Goal: Transaction & Acquisition: Purchase product/service

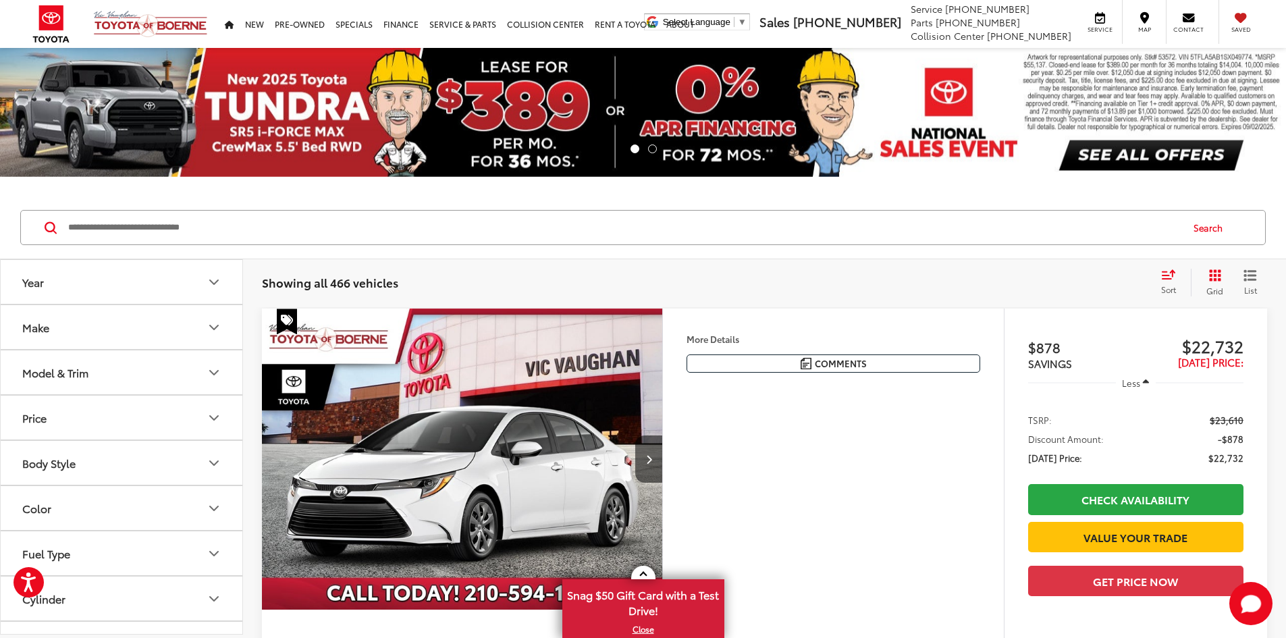
click at [135, 365] on button "Model & Trim" at bounding box center [122, 372] width 243 height 44
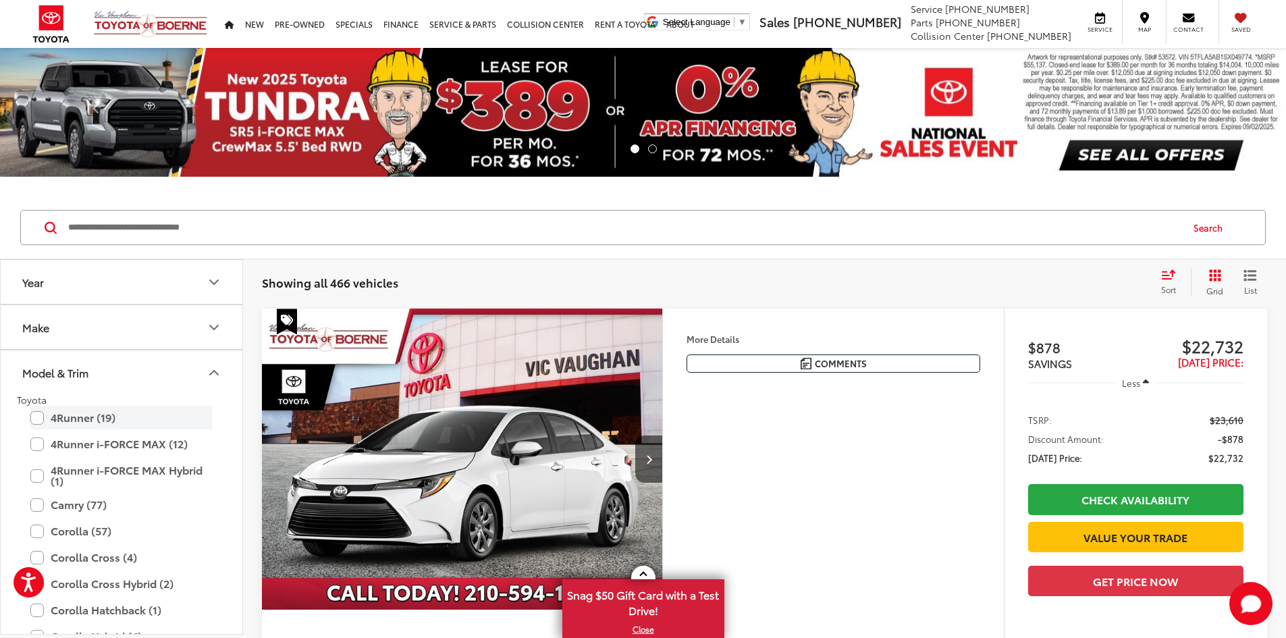
click at [41, 416] on label "4Runner (19)" at bounding box center [121, 418] width 182 height 24
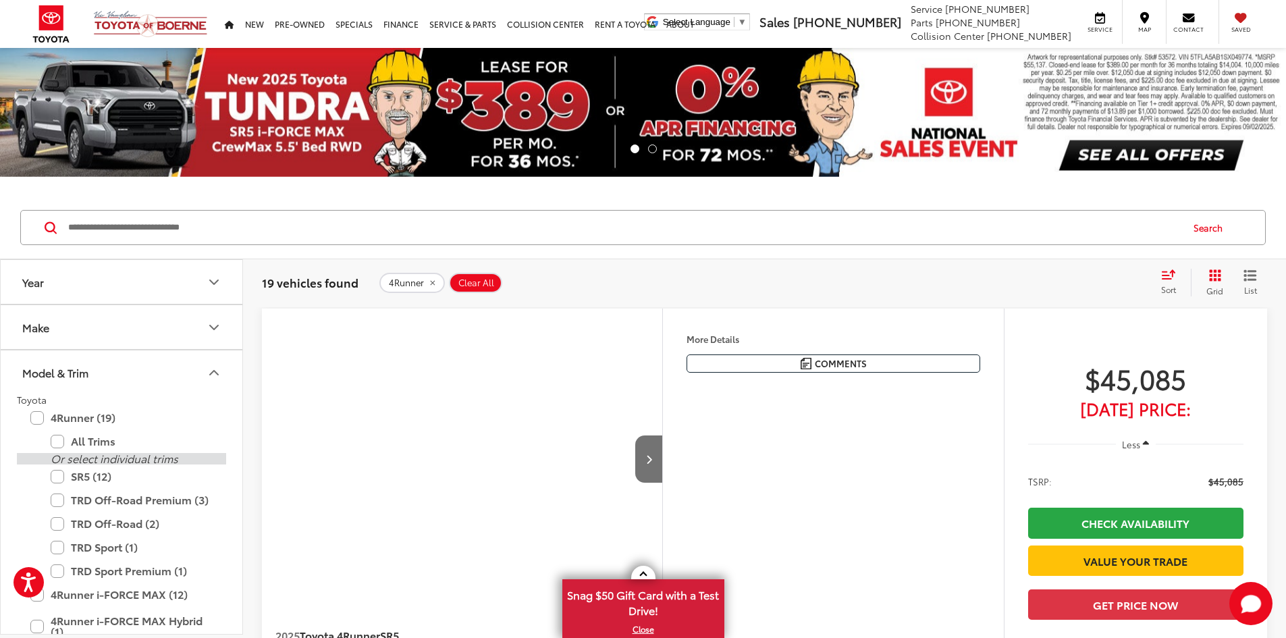
click at [59, 477] on label "SR5 (12)" at bounding box center [132, 477] width 162 height 24
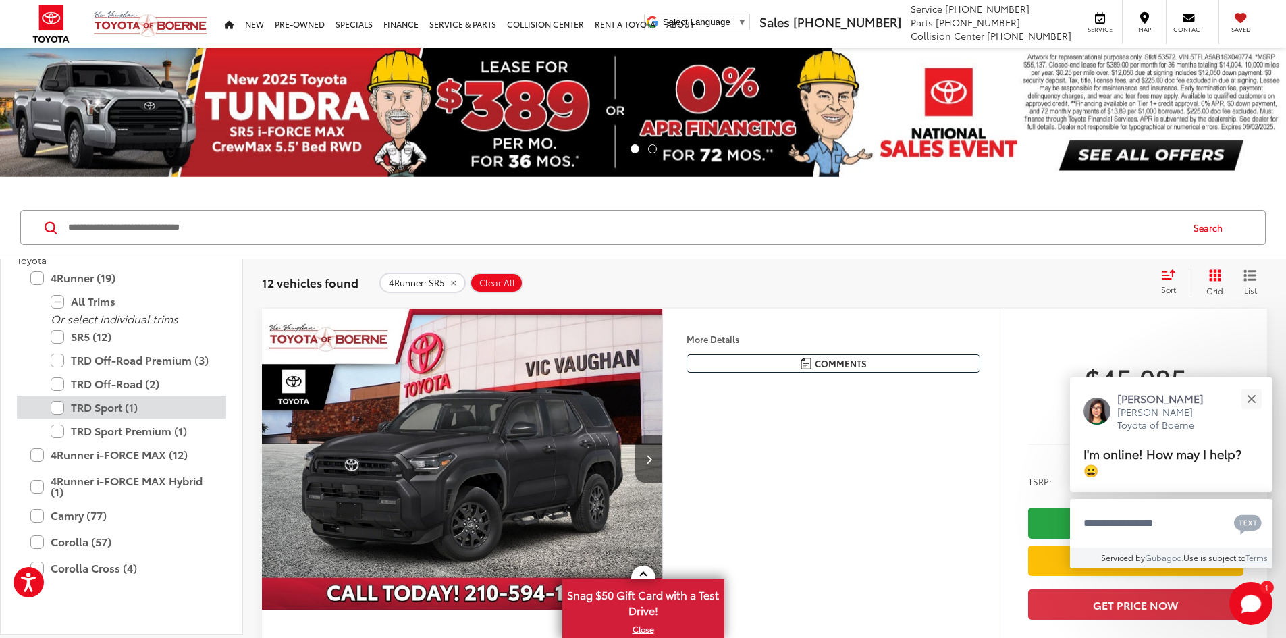
scroll to position [68, 0]
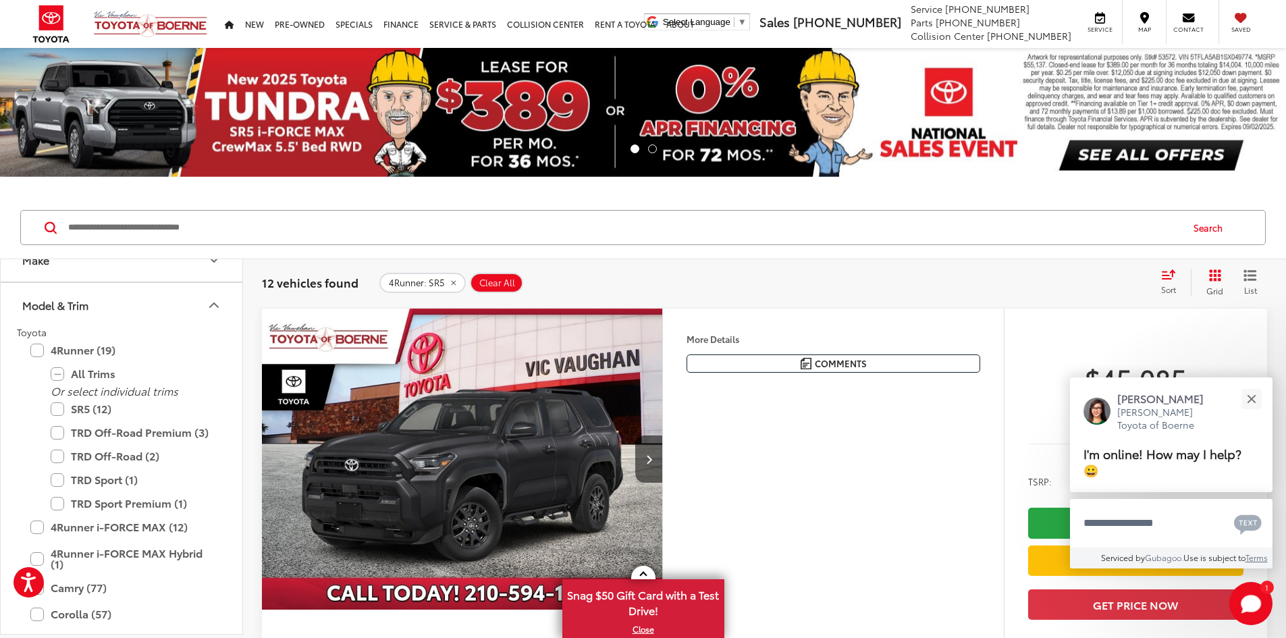
click at [213, 303] on icon "Model & Trim" at bounding box center [214, 305] width 8 height 4
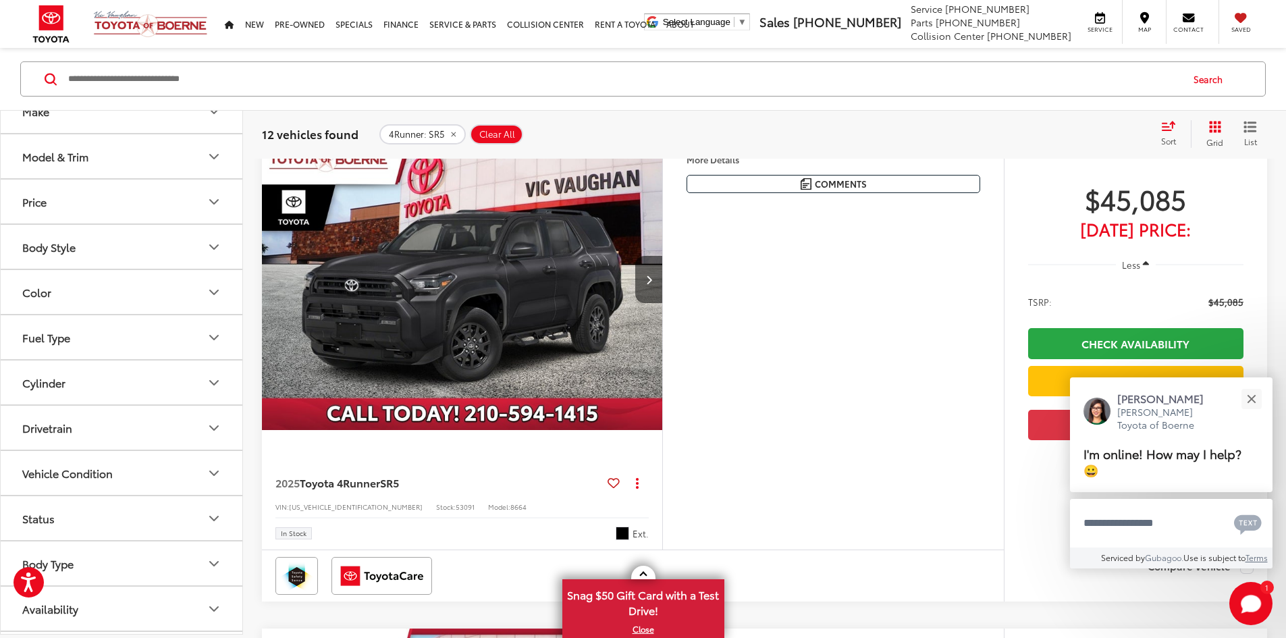
scroll to position [270, 0]
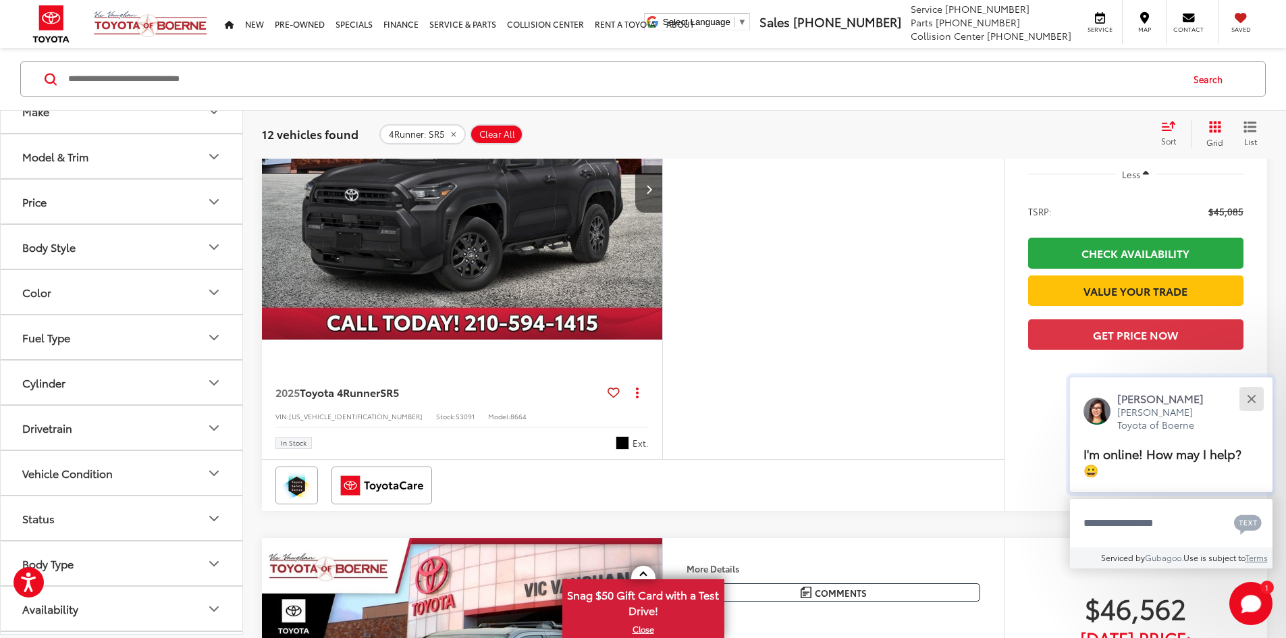
click at [1248, 398] on button "Close" at bounding box center [1251, 398] width 29 height 29
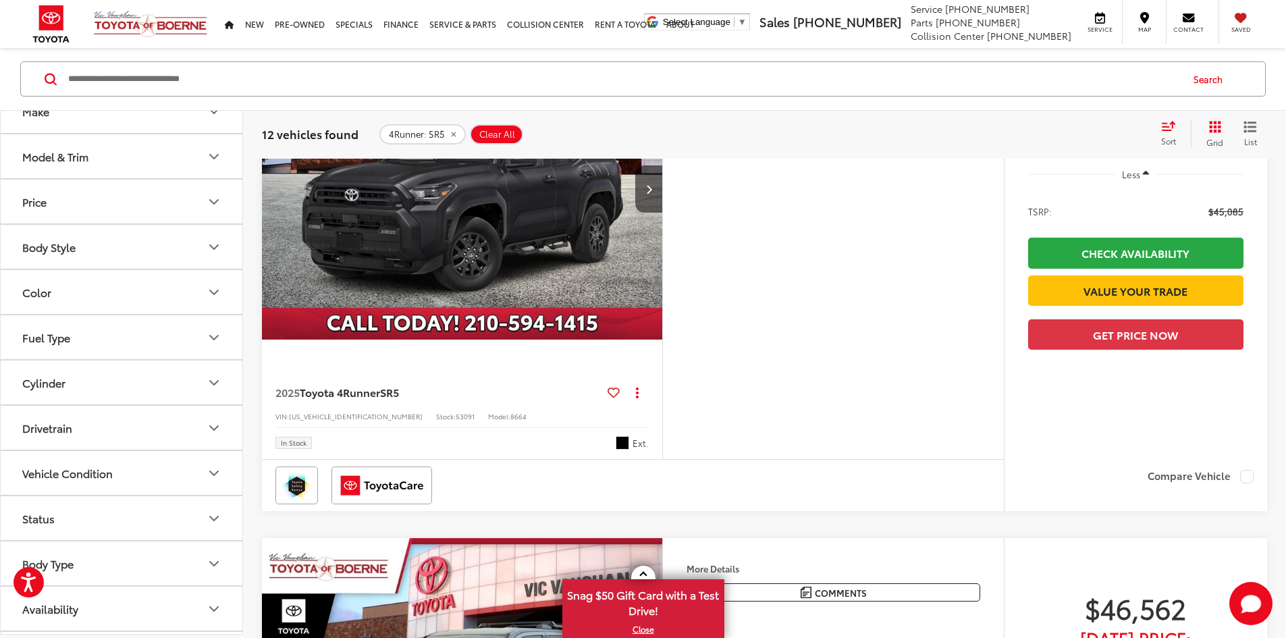
click at [152, 290] on button "Color" at bounding box center [122, 292] width 243 height 44
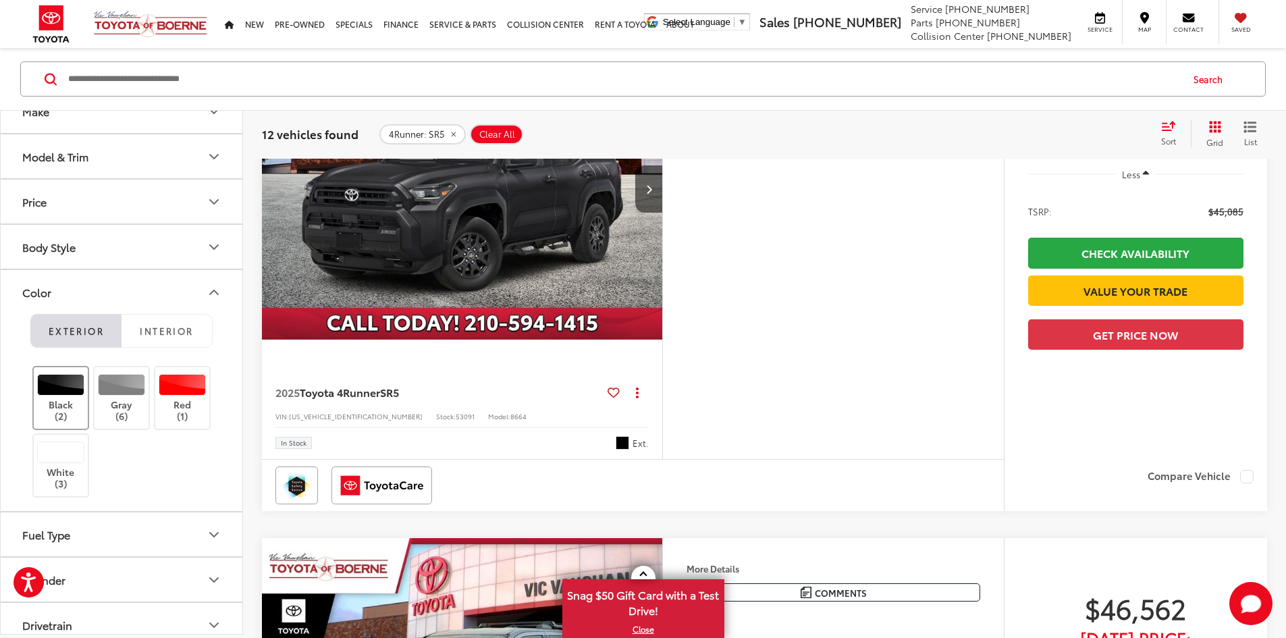
click at [73, 388] on div at bounding box center [61, 385] width 48 height 22
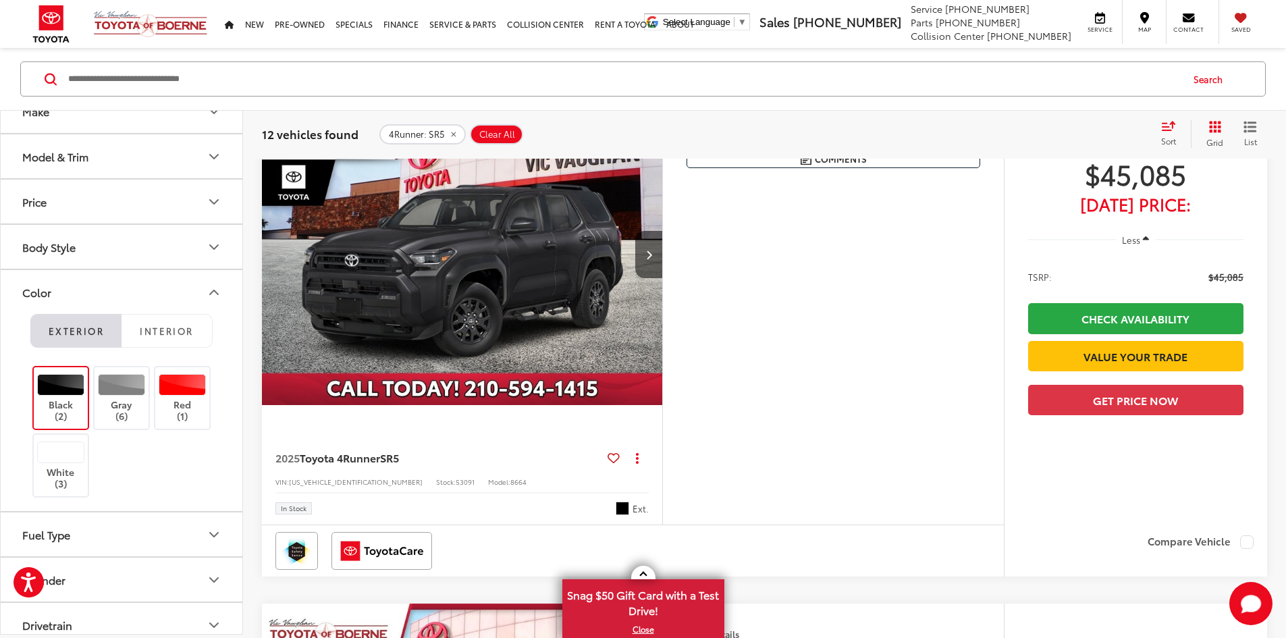
scroll to position [149, 0]
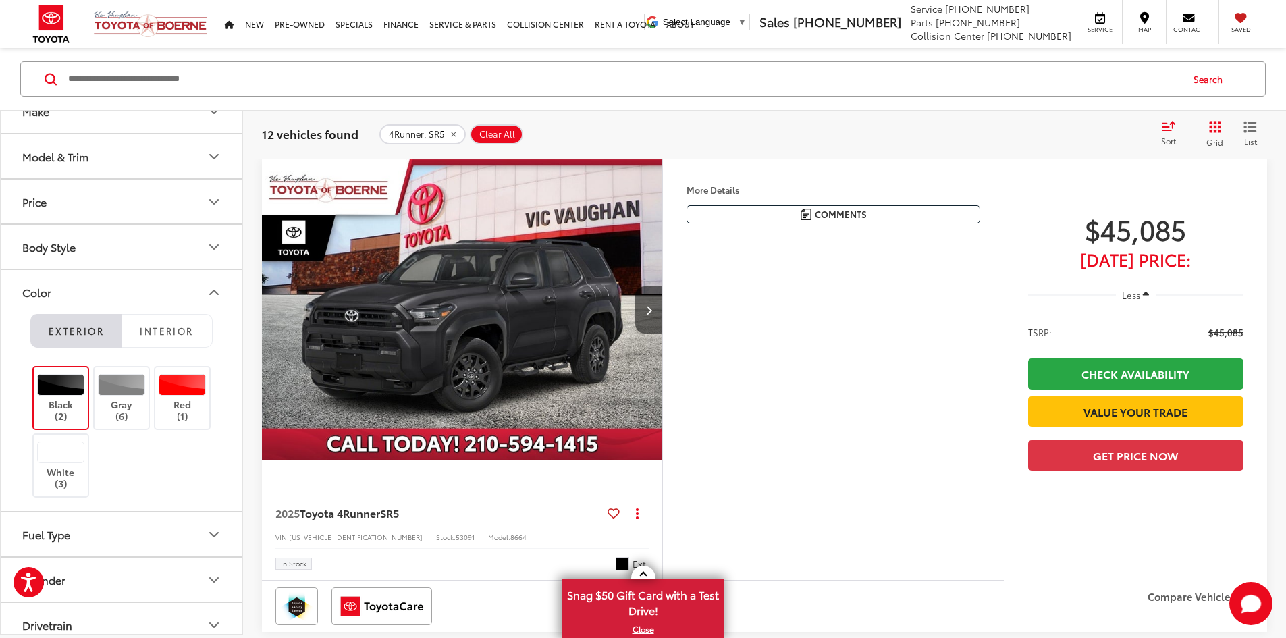
click at [218, 294] on icon "Color" at bounding box center [214, 292] width 8 height 4
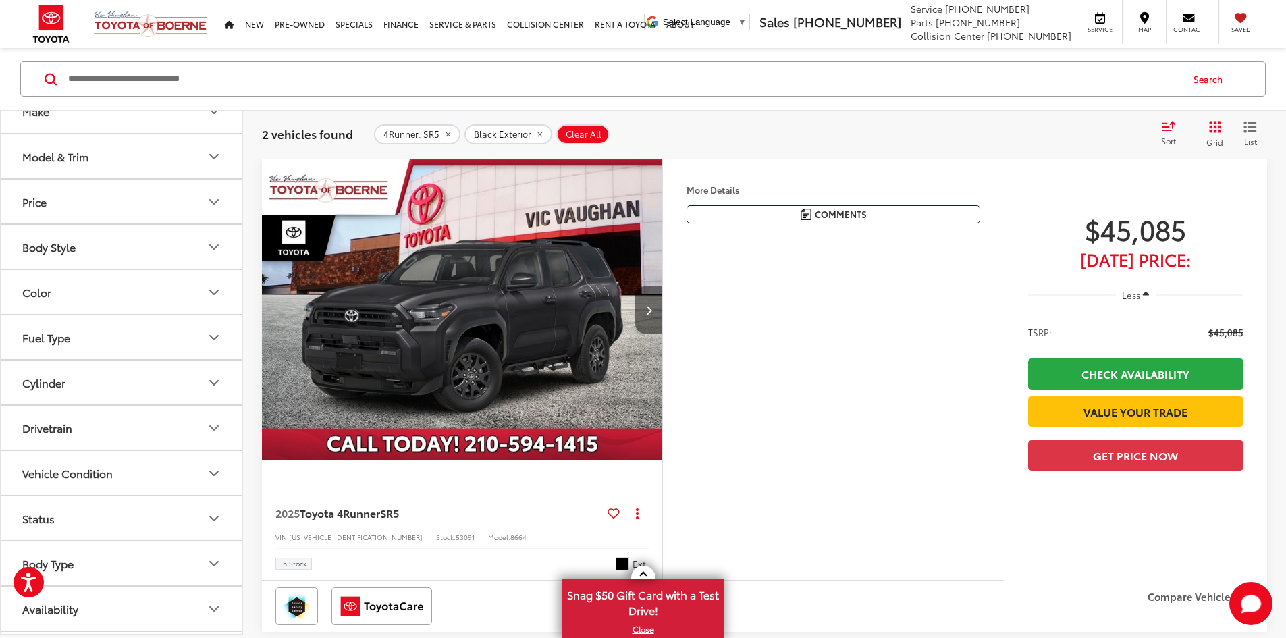
click at [662, 334] on button "Next image" at bounding box center [648, 309] width 27 height 47
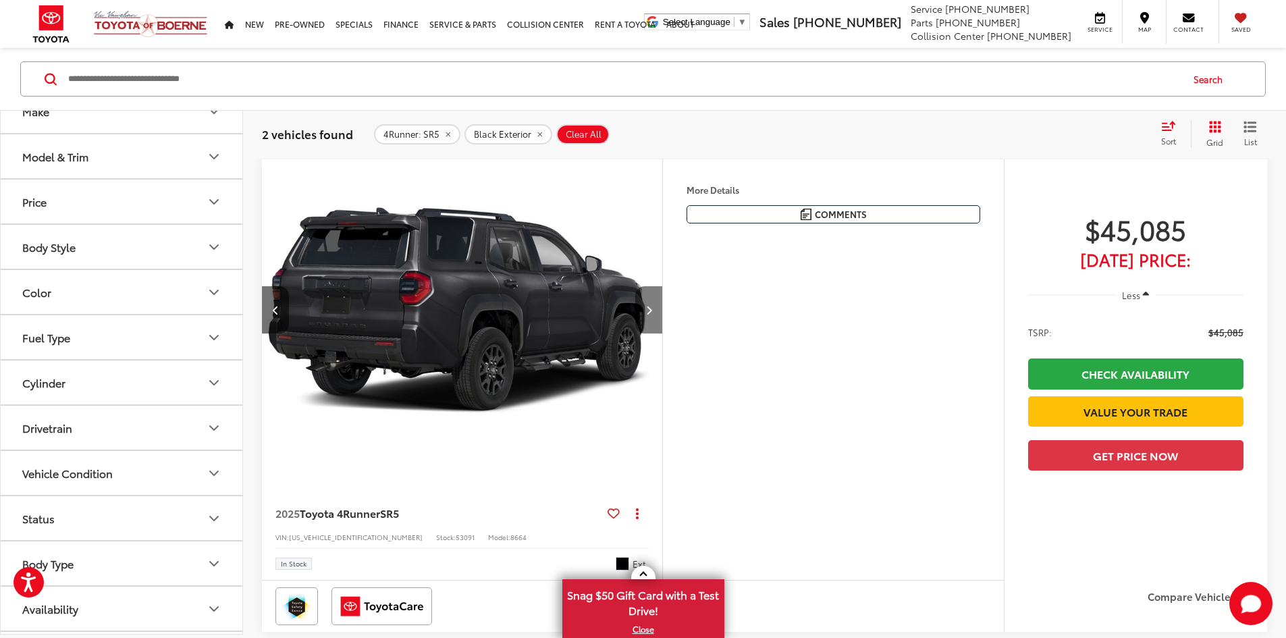
click at [662, 334] on button "Next image" at bounding box center [648, 309] width 27 height 47
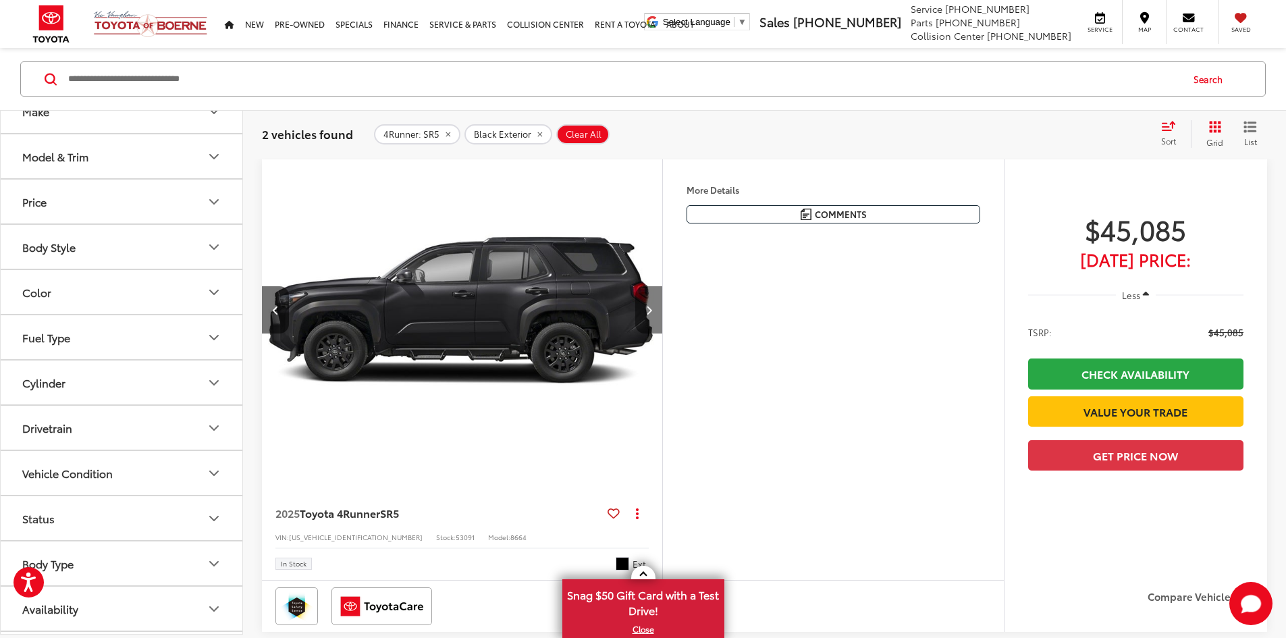
click at [662, 334] on button "Next image" at bounding box center [648, 309] width 27 height 47
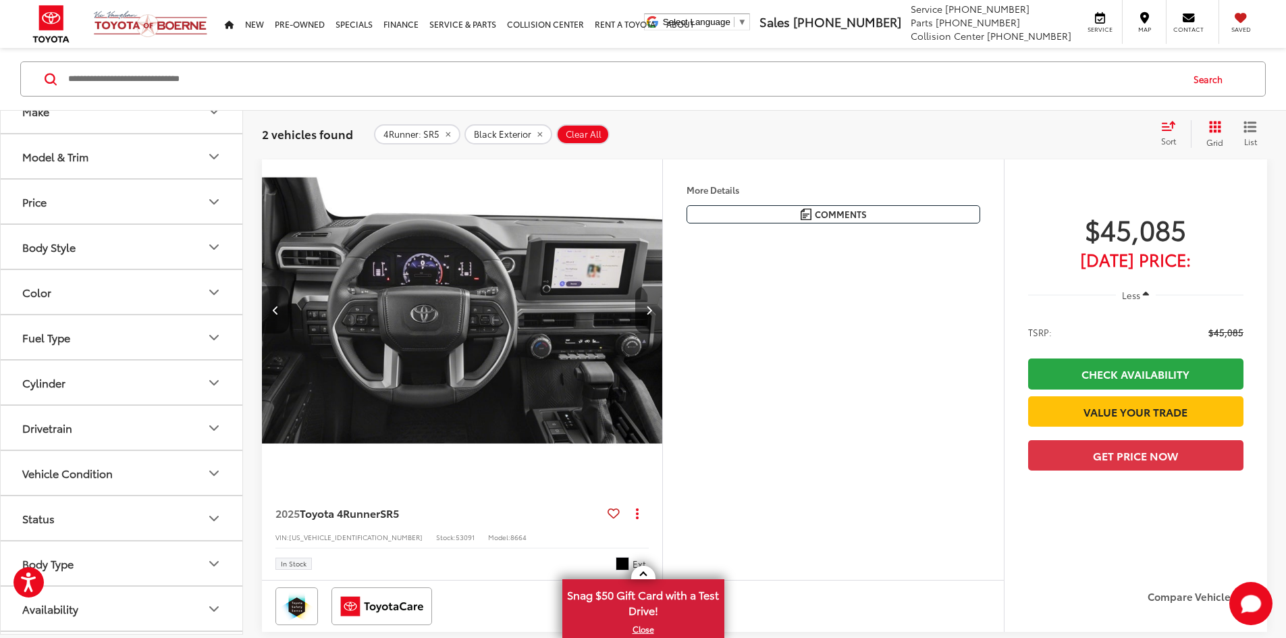
scroll to position [0, 1536]
click at [662, 334] on button "Next image" at bounding box center [648, 309] width 27 height 47
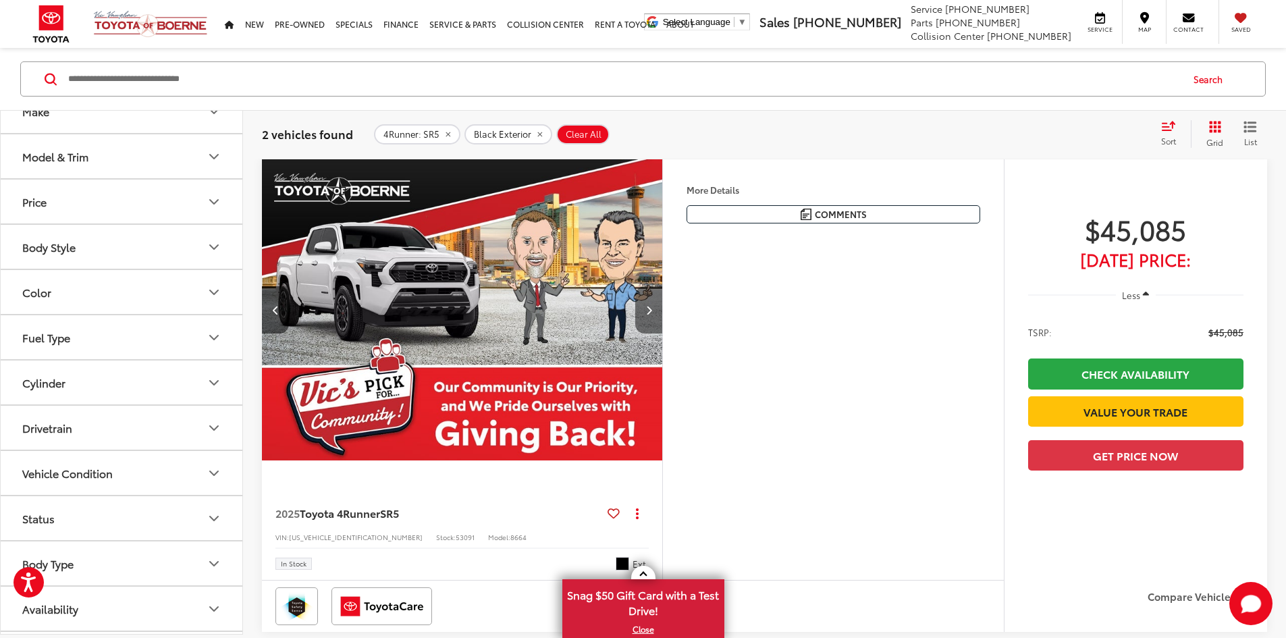
click at [662, 334] on button "Next image" at bounding box center [648, 309] width 27 height 47
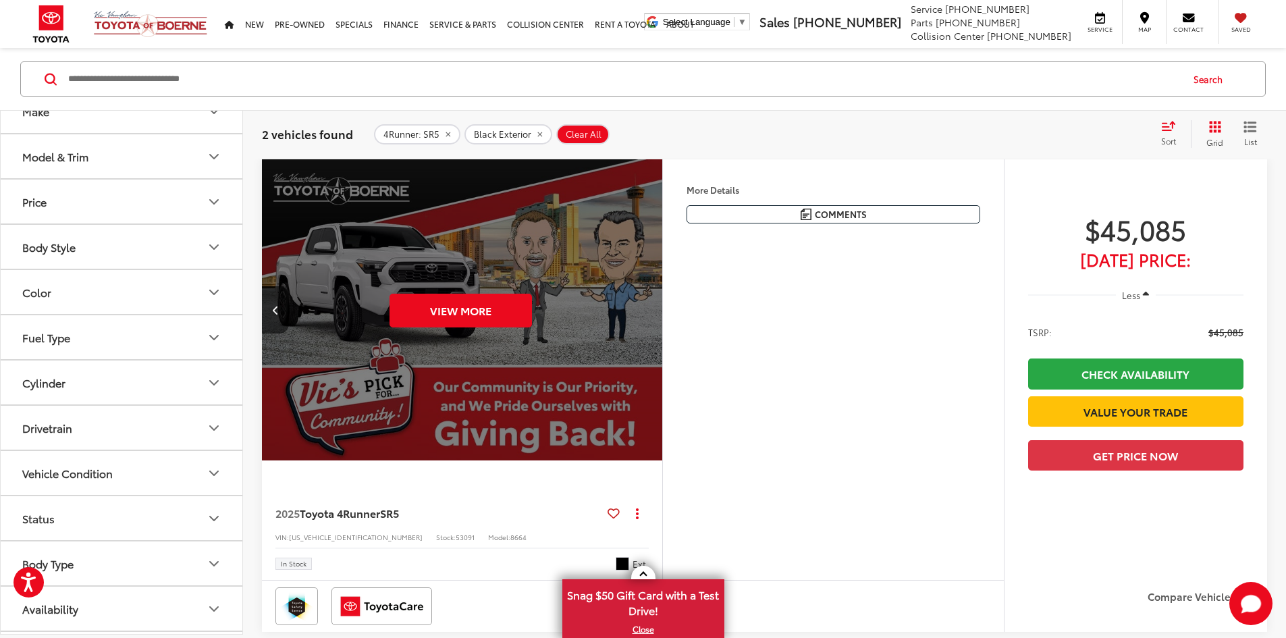
scroll to position [0, 2561]
click at [662, 346] on div "View More" at bounding box center [460, 310] width 402 height 302
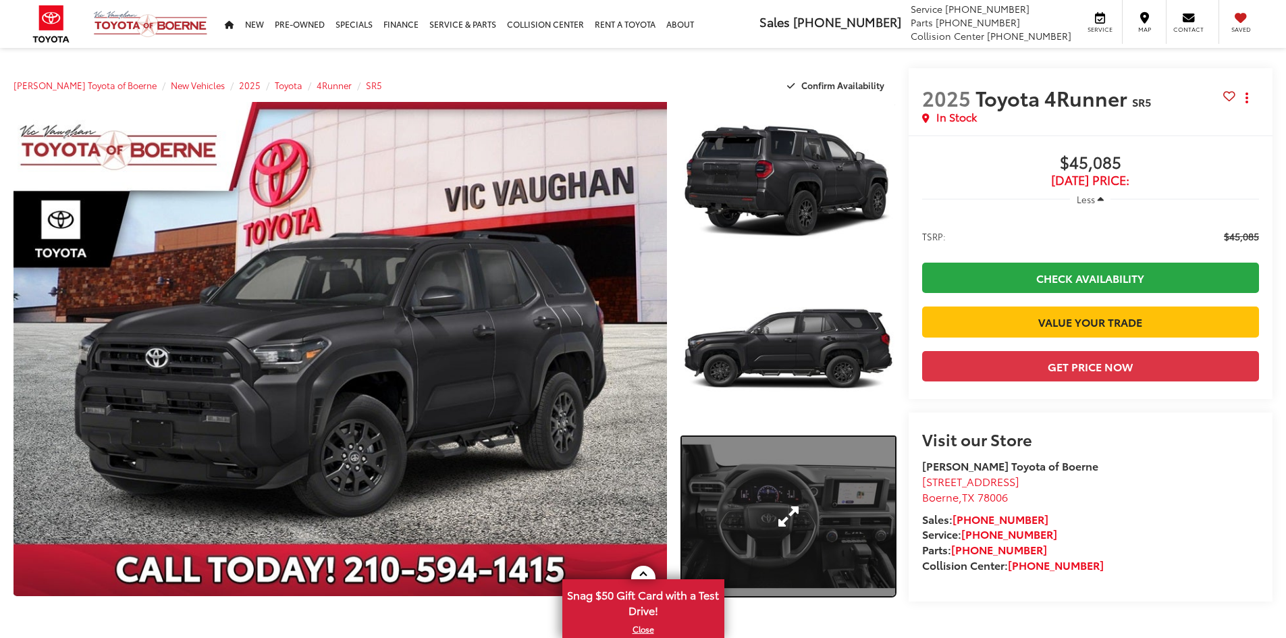
click at [788, 477] on link "Expand Photo 3" at bounding box center [788, 517] width 213 height 160
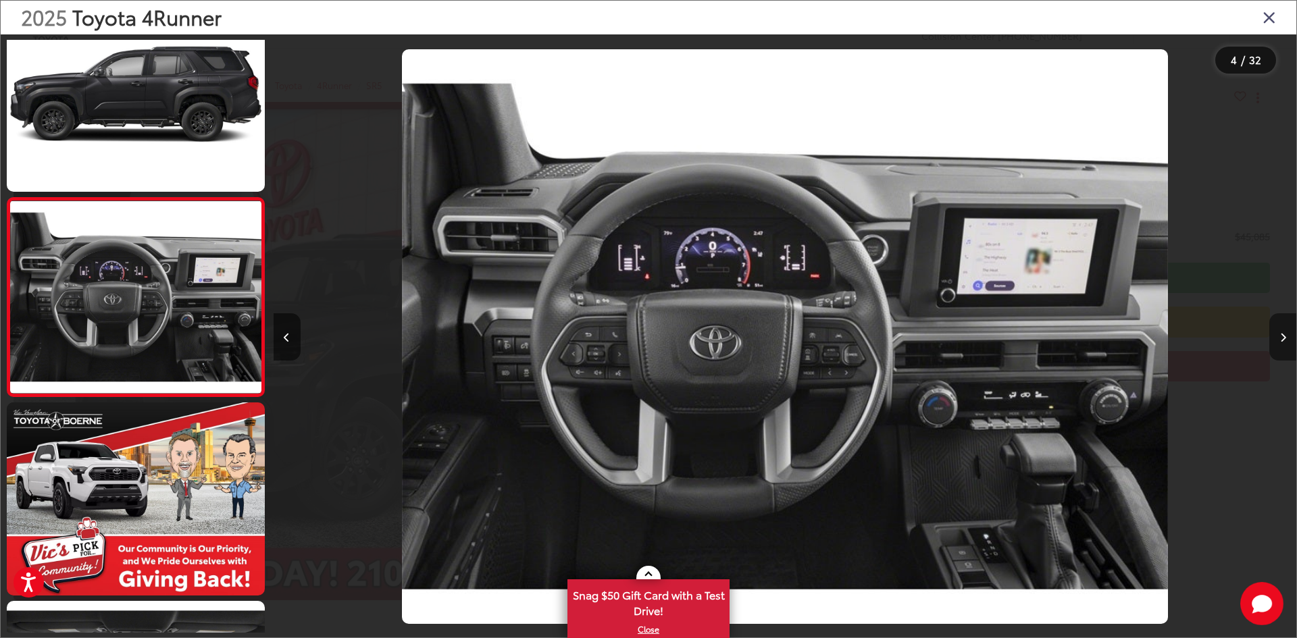
click at [1286, 334] on button "Next image" at bounding box center [1282, 336] width 27 height 47
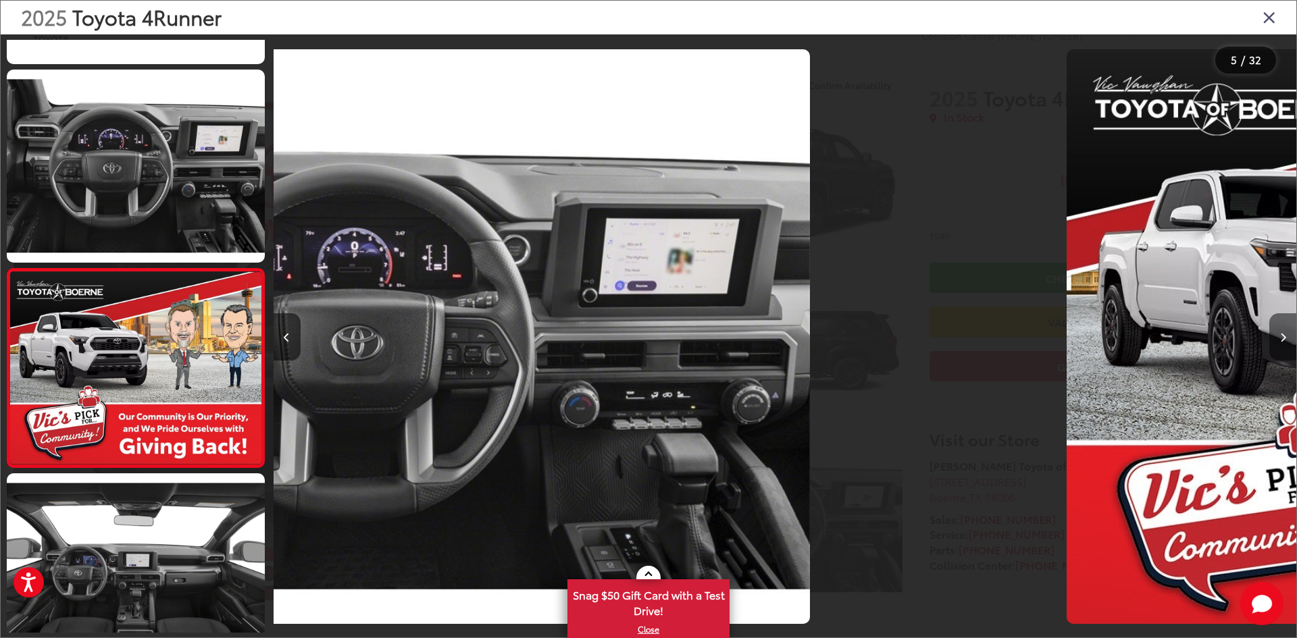
scroll to position [638, 0]
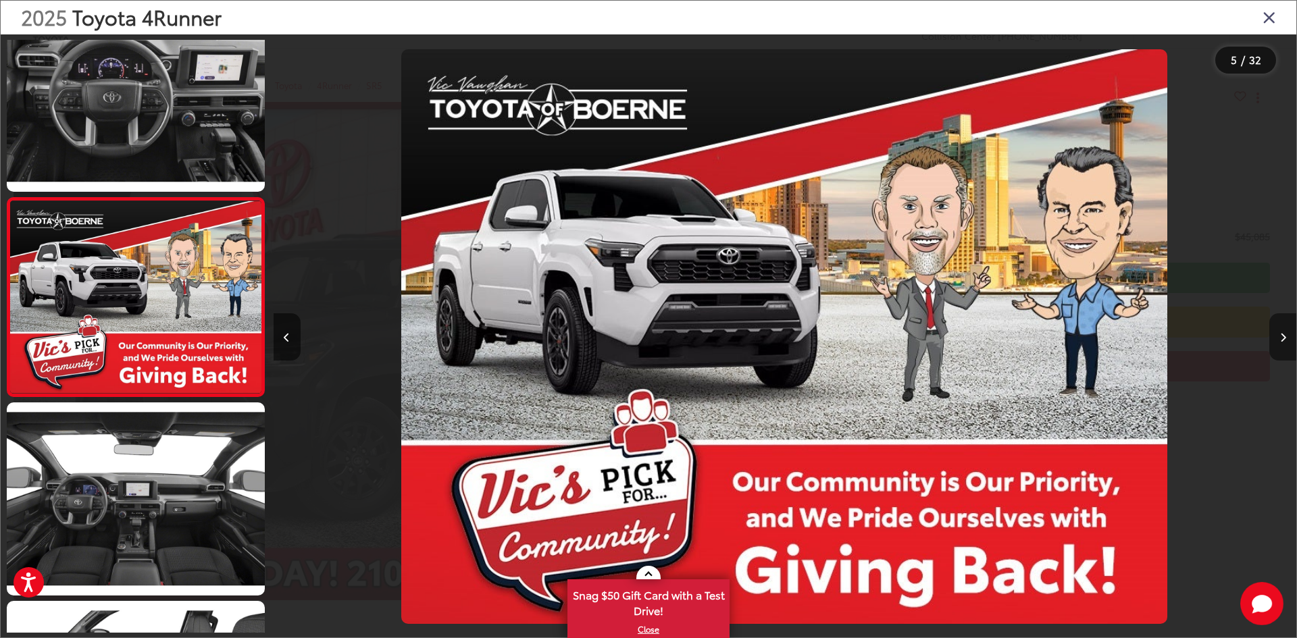
click at [1286, 334] on button "Next image" at bounding box center [1282, 336] width 27 height 47
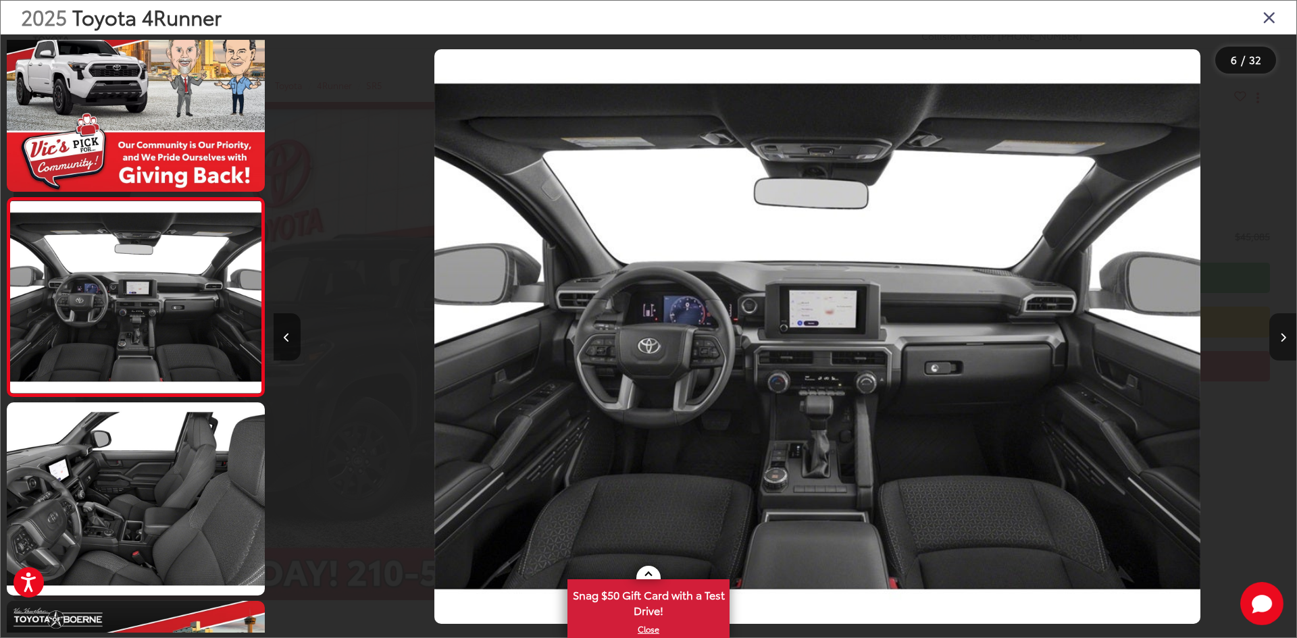
scroll to position [0, 5113]
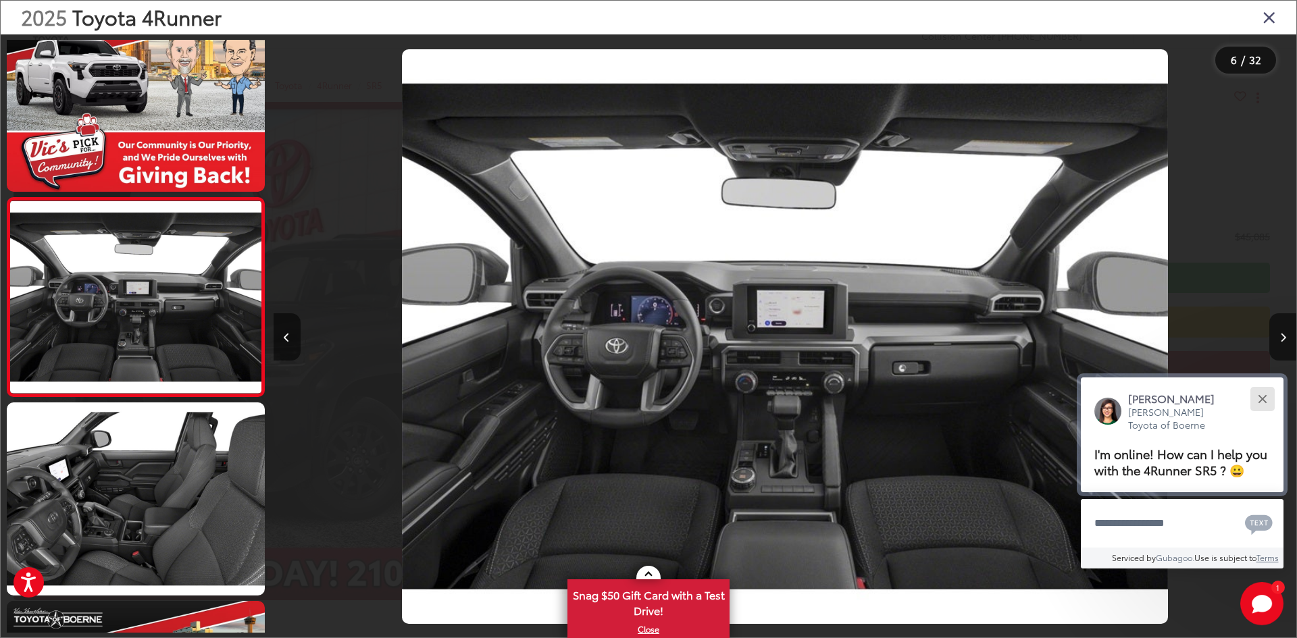
click at [1265, 400] on button "Close" at bounding box center [1261, 398] width 29 height 29
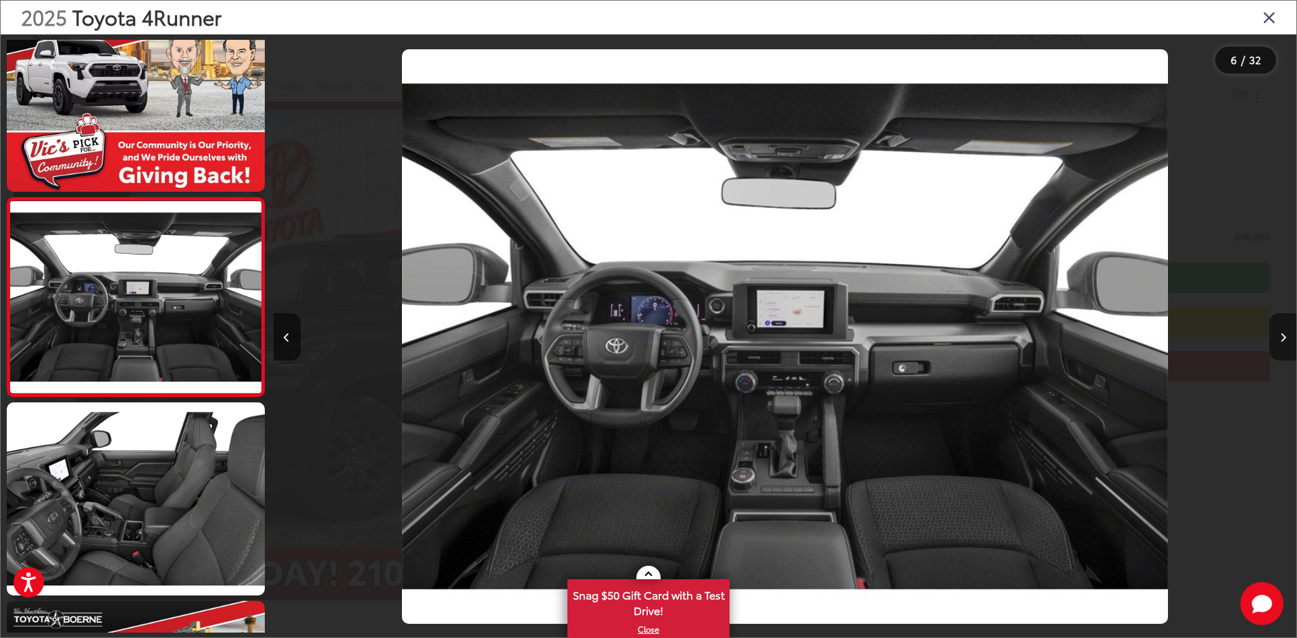
click at [1280, 336] on icon "Next image" at bounding box center [1283, 337] width 6 height 9
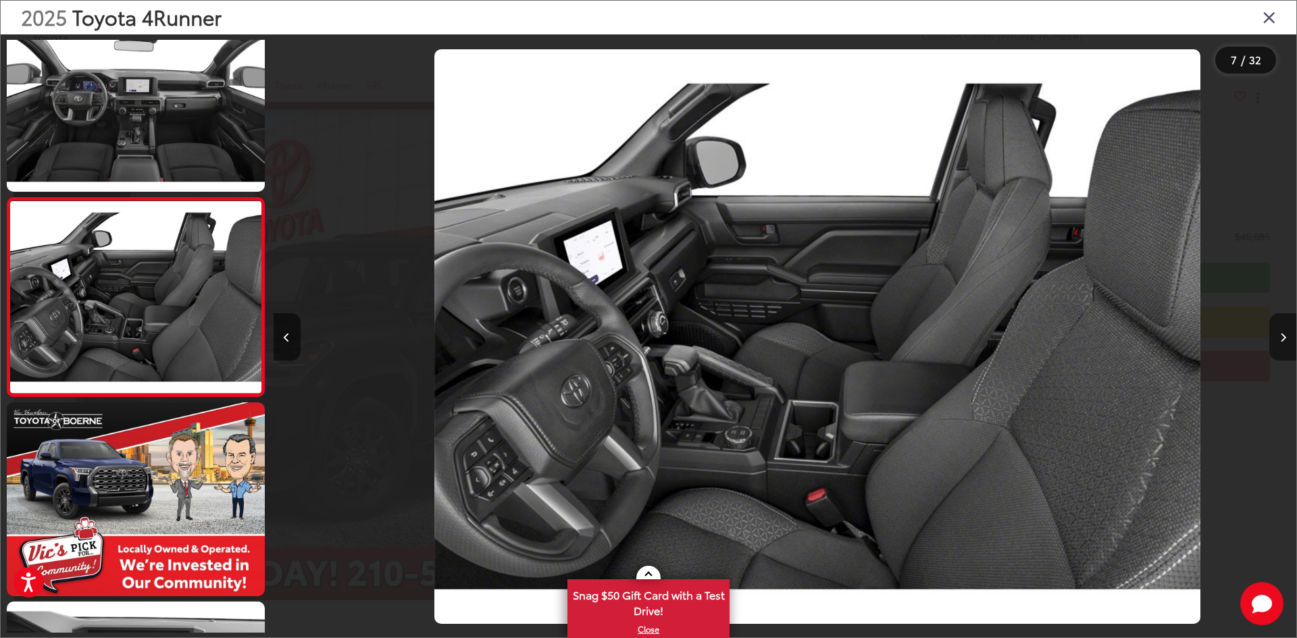
scroll to position [0, 6136]
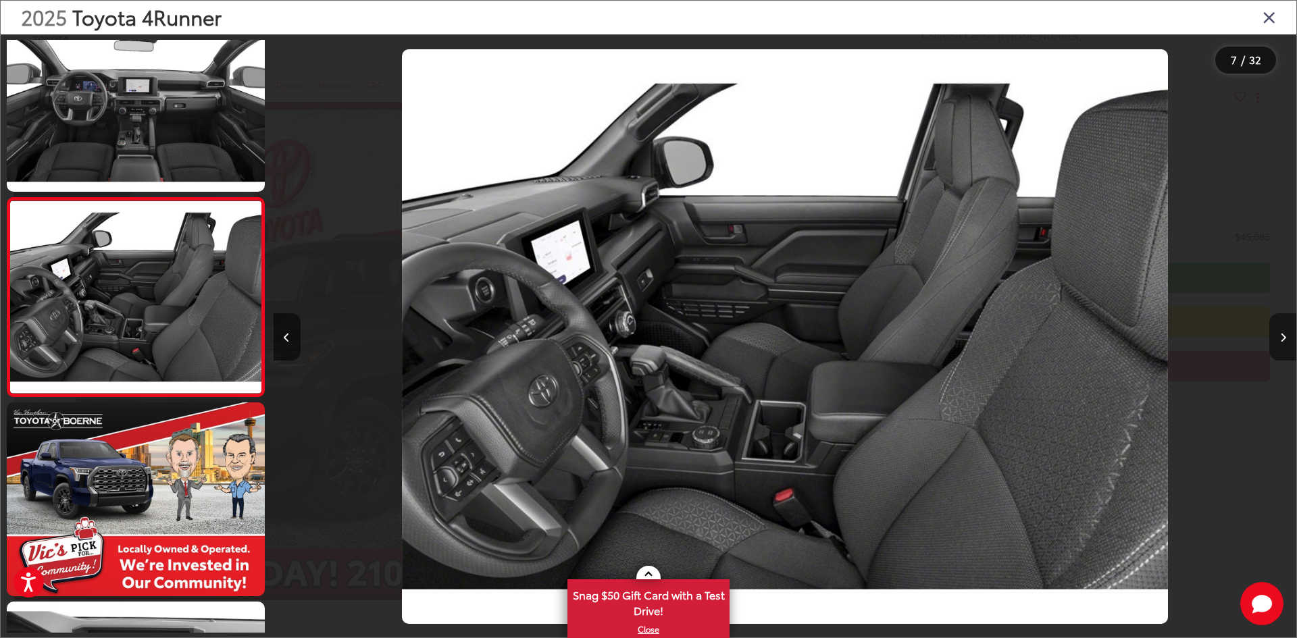
click at [1280, 336] on icon "Next image" at bounding box center [1283, 337] width 6 height 9
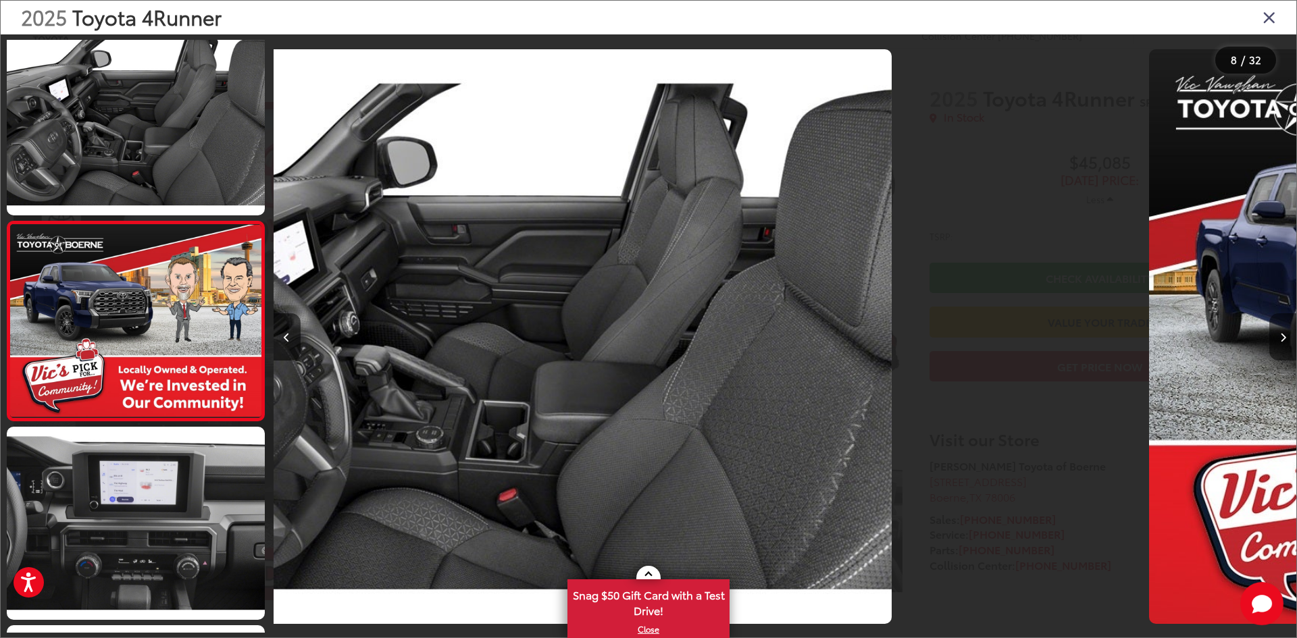
scroll to position [1234, 0]
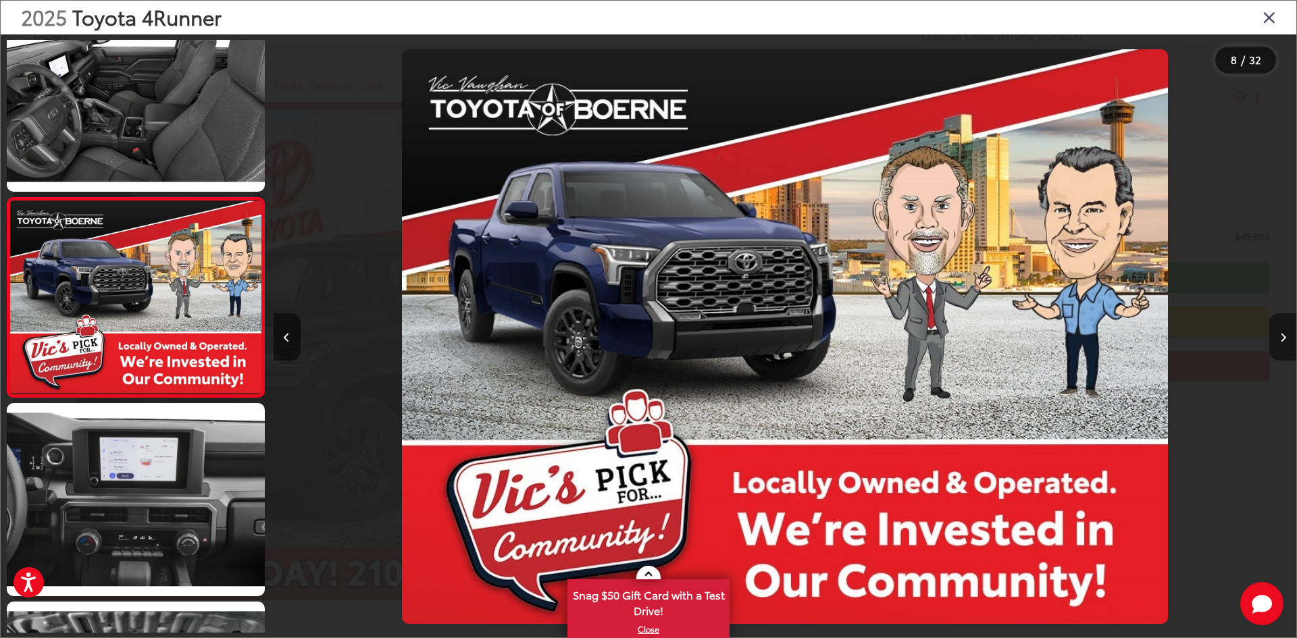
click at [1280, 336] on icon "Next image" at bounding box center [1283, 337] width 6 height 9
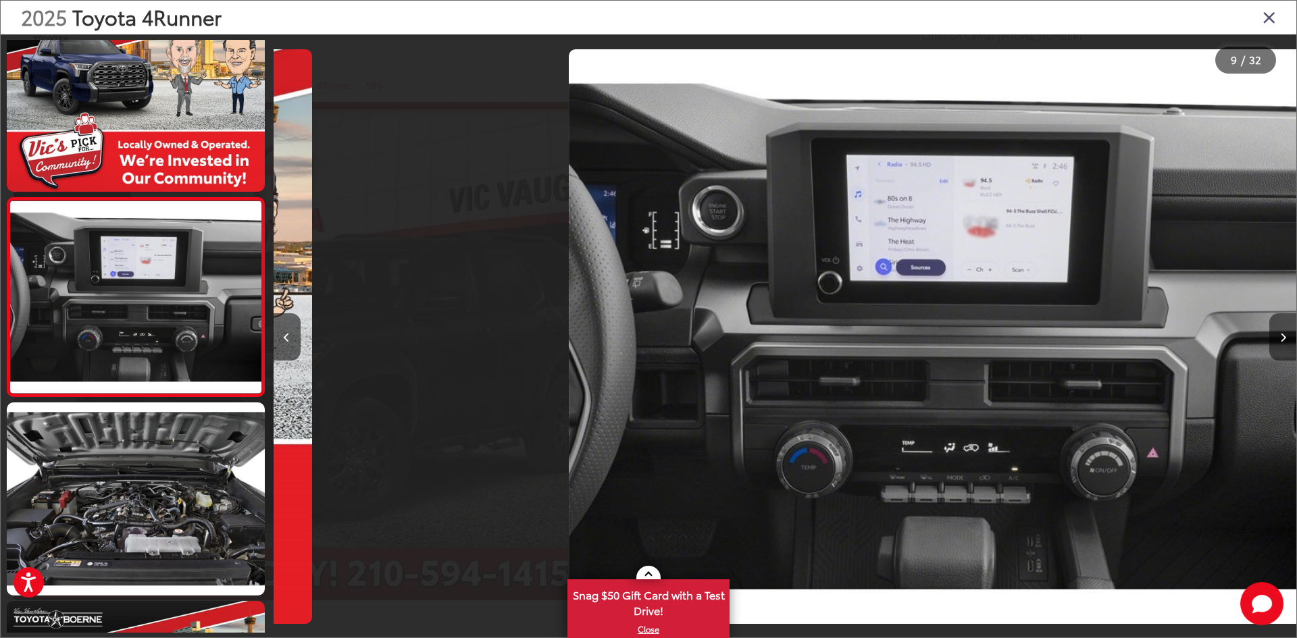
scroll to position [0, 8181]
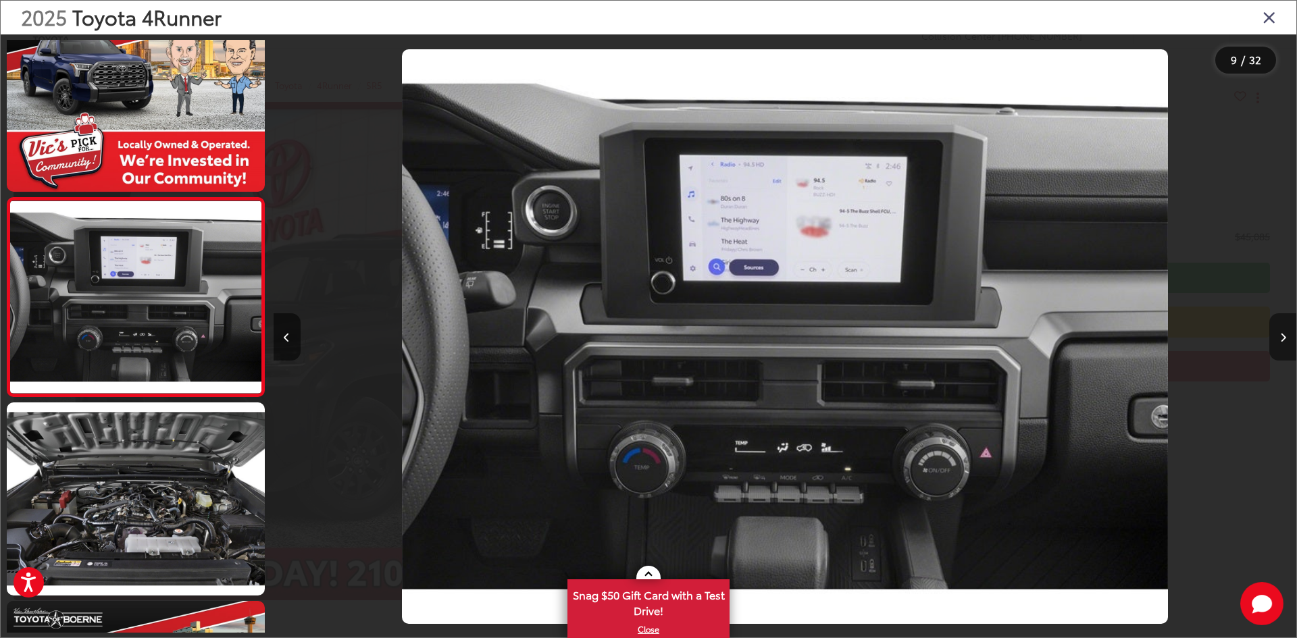
click at [1280, 336] on icon "Next image" at bounding box center [1283, 337] width 6 height 9
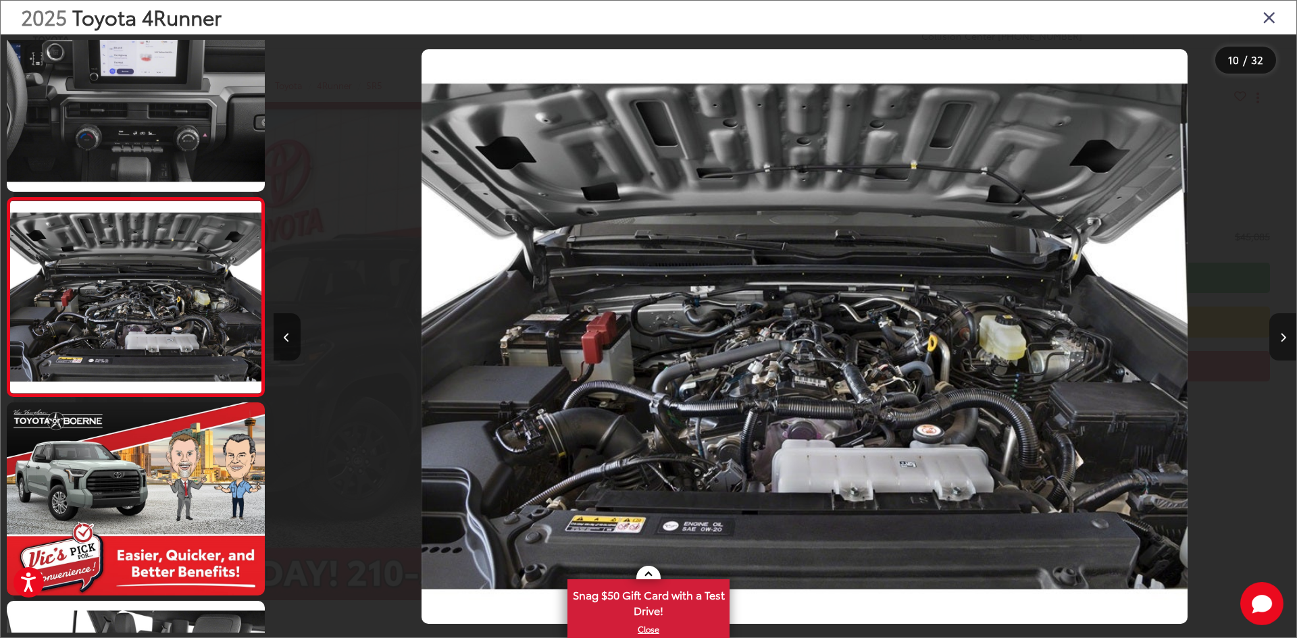
scroll to position [0, 9204]
